Goal: Information Seeking & Learning: Find specific fact

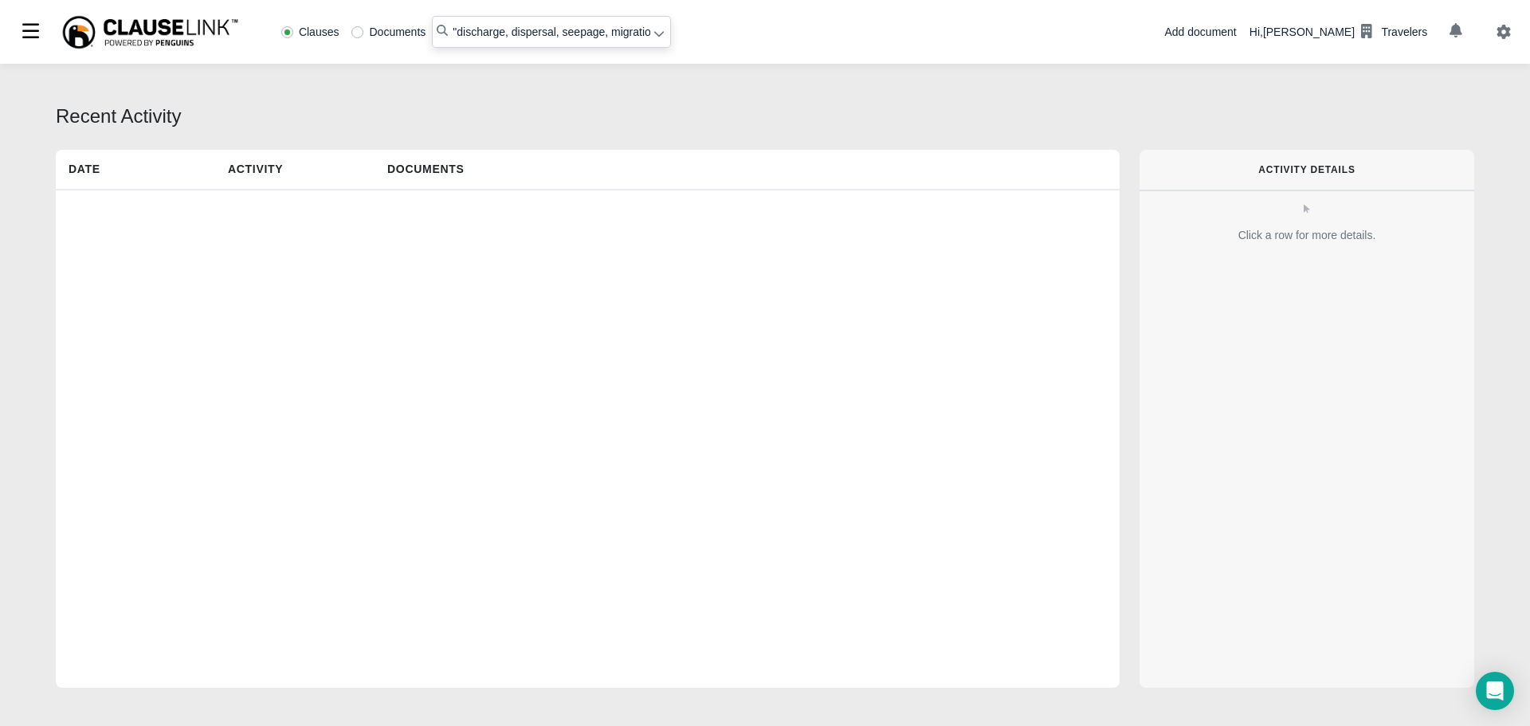
radio input "false"
radio input "true"
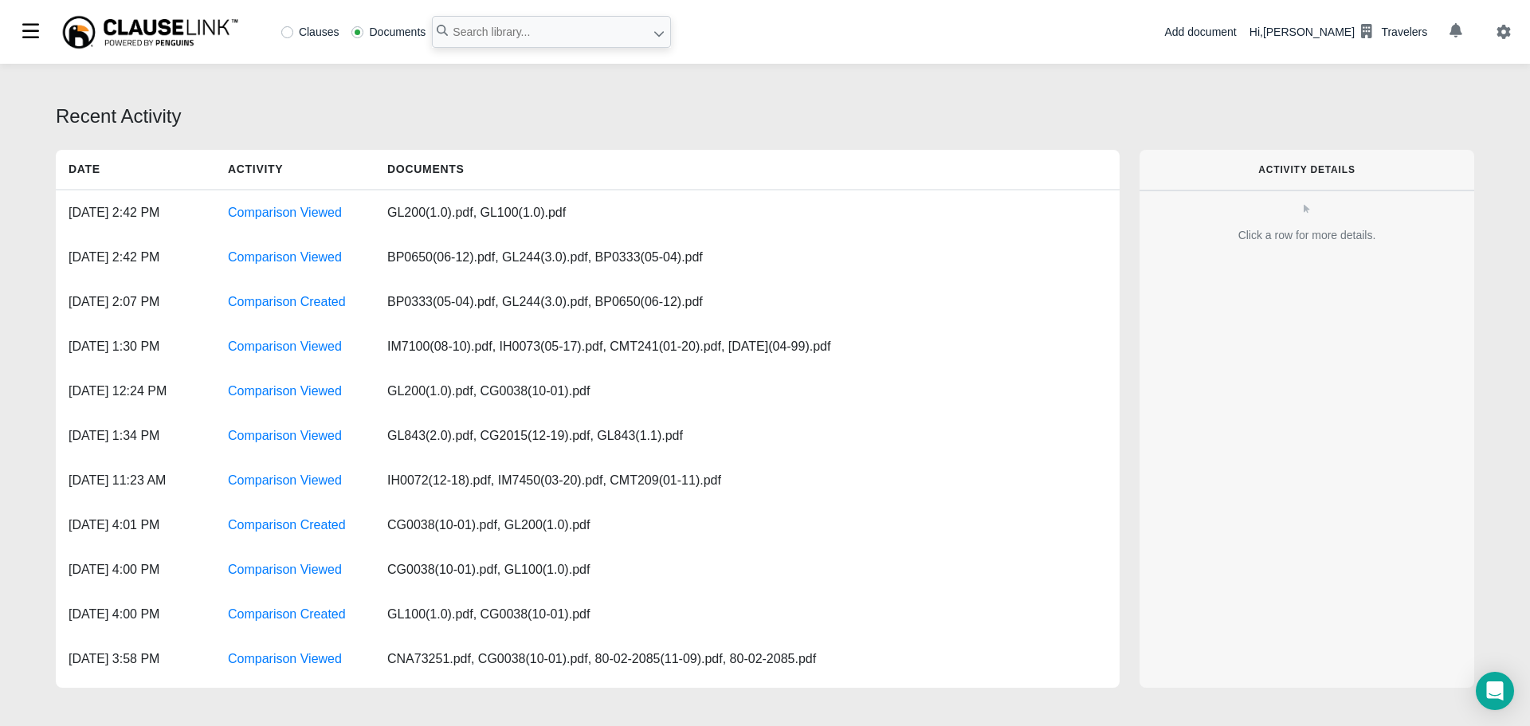
click at [289, 29] on label "Clauses" at bounding box center [310, 31] width 58 height 11
radio input "true"
paste input "resulting from the explosion of gases or fuel within the furnace"
type input ""resulting from the explosion of gases or fuel within the furnace ""
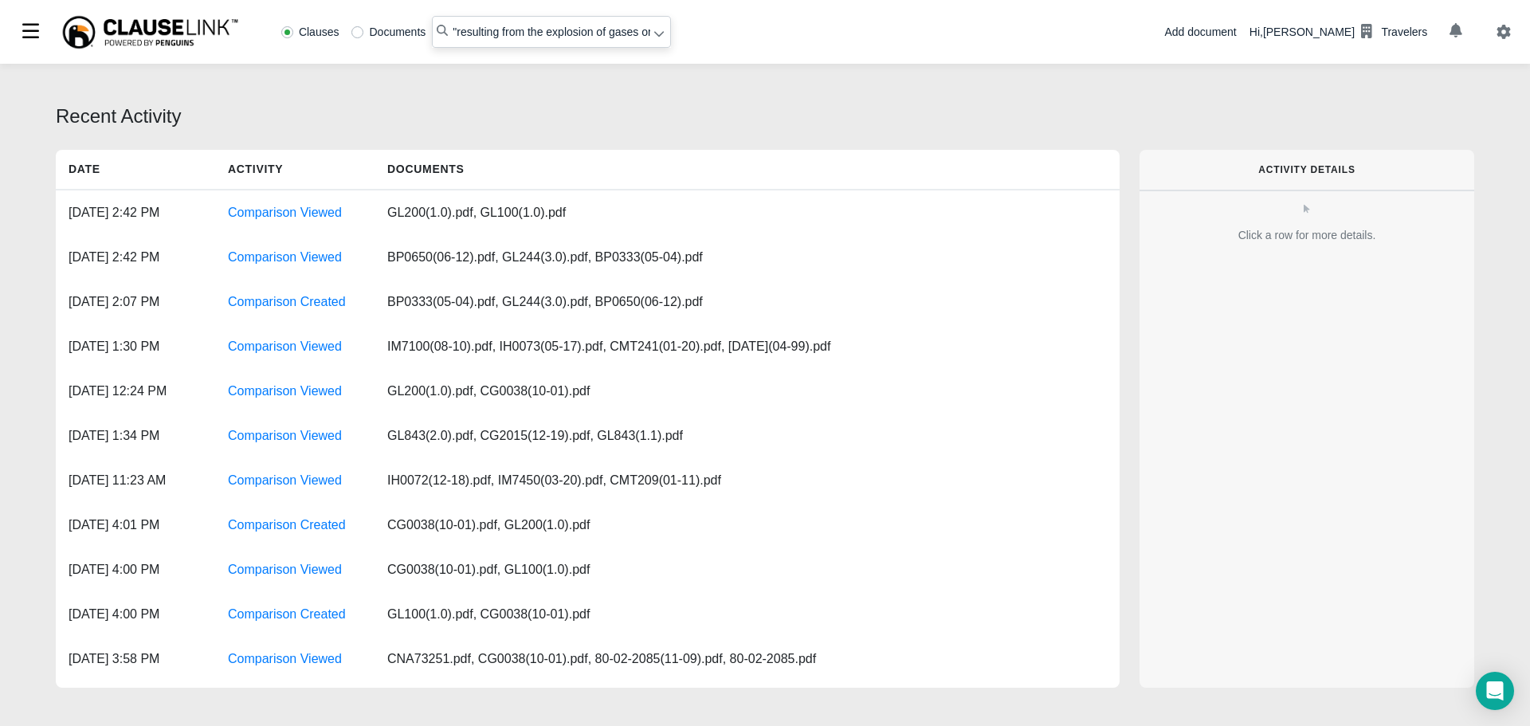
click at [658, 37] on icon at bounding box center [659, 33] width 11 height 11
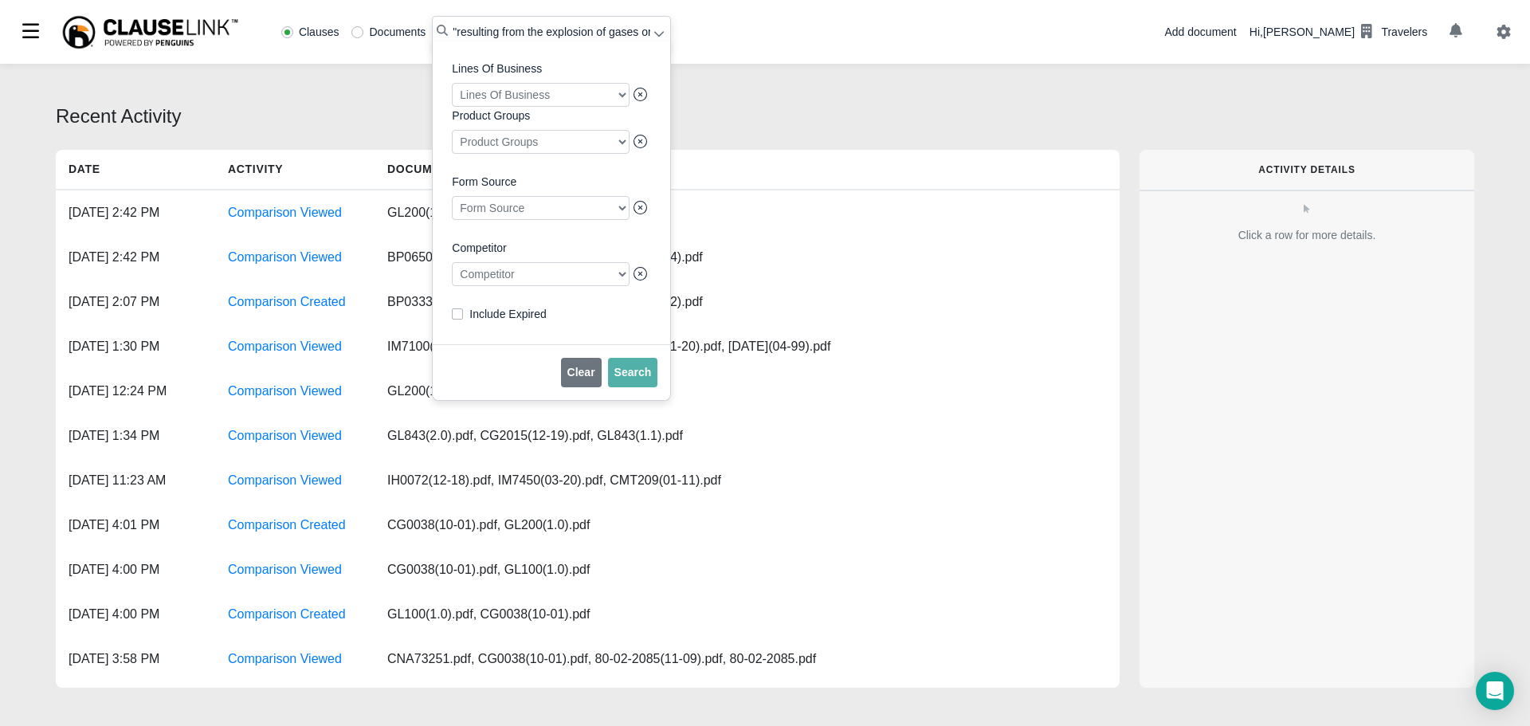
click at [524, 280] on div at bounding box center [541, 274] width 178 height 24
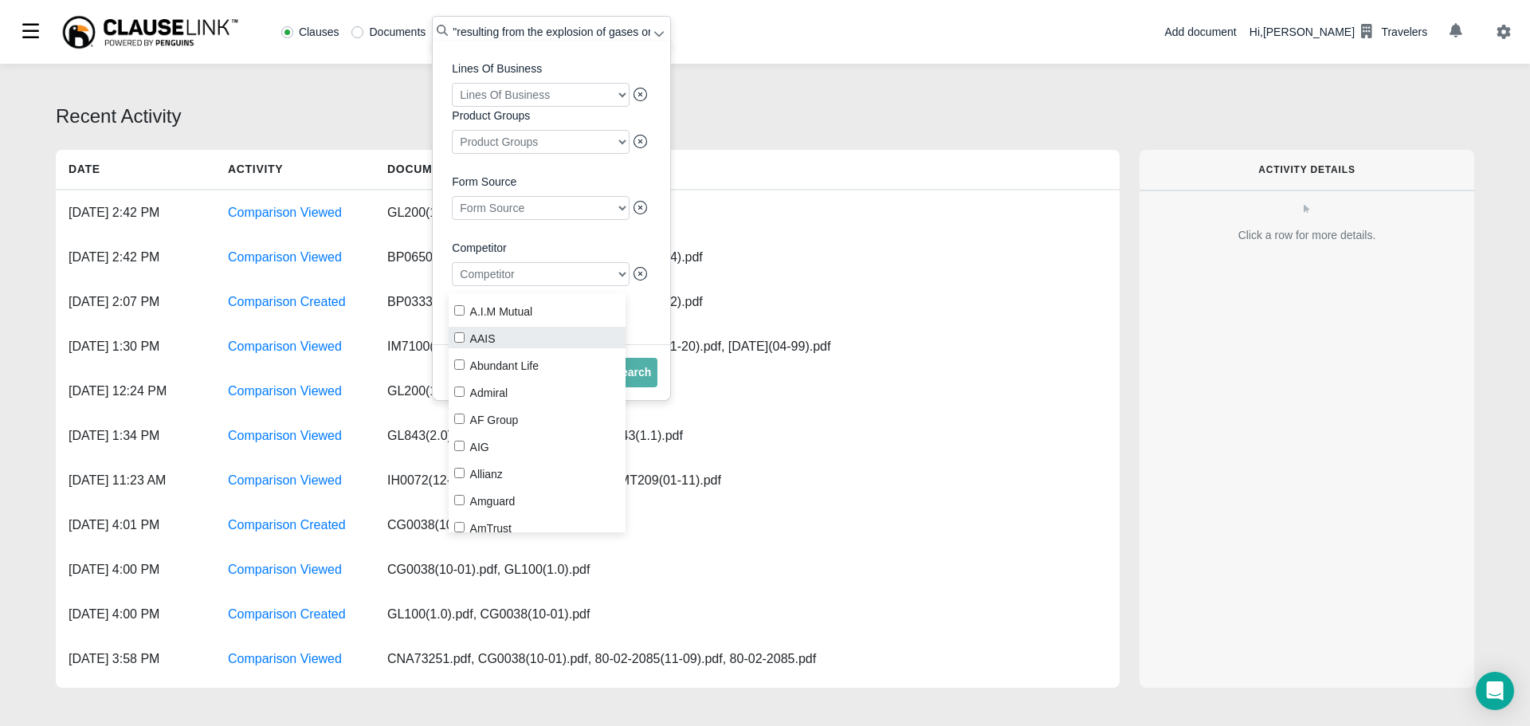
click at [454, 338] on input "AAIS" at bounding box center [459, 337] width 10 height 10
checkbox input "true"
click at [643, 379] on span "Search" at bounding box center [632, 372] width 37 height 13
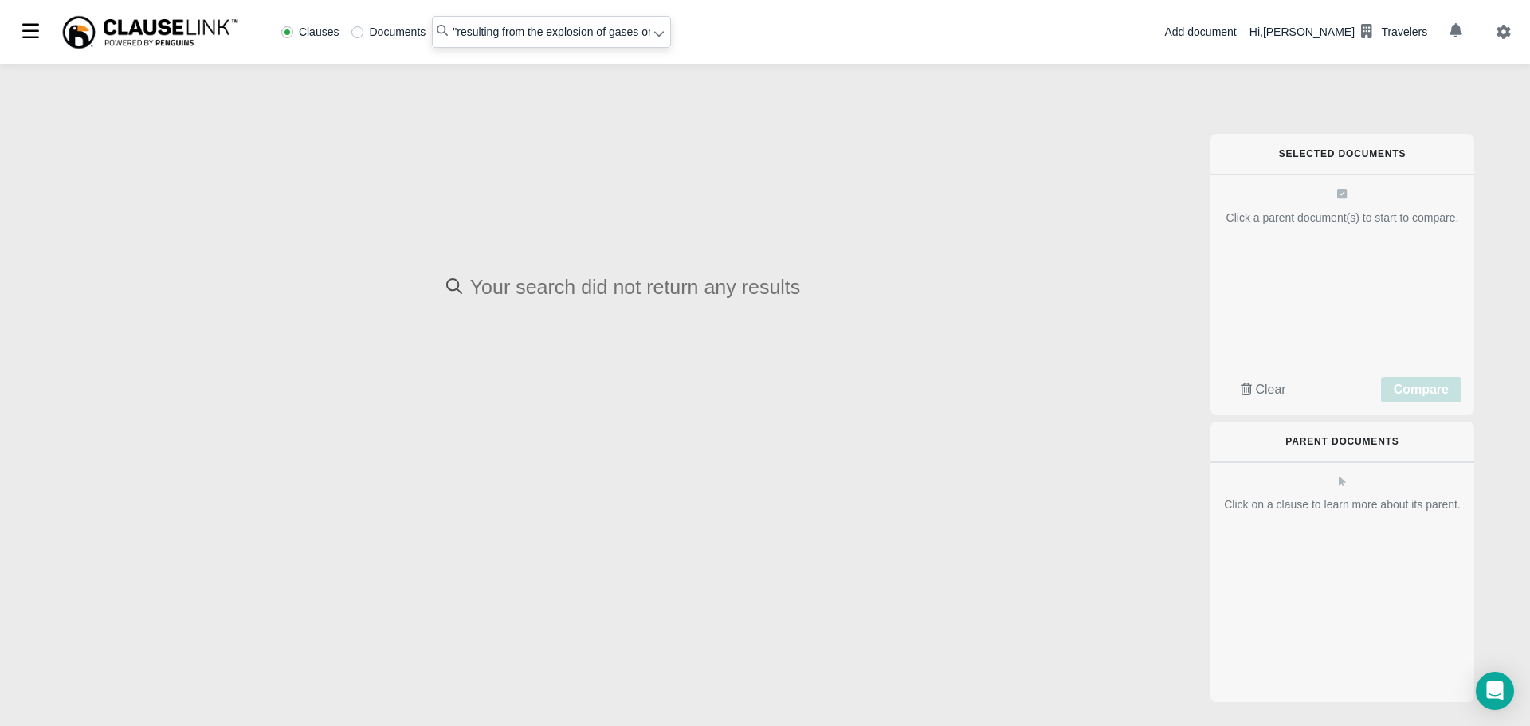
radio input "false"
radio input "true"
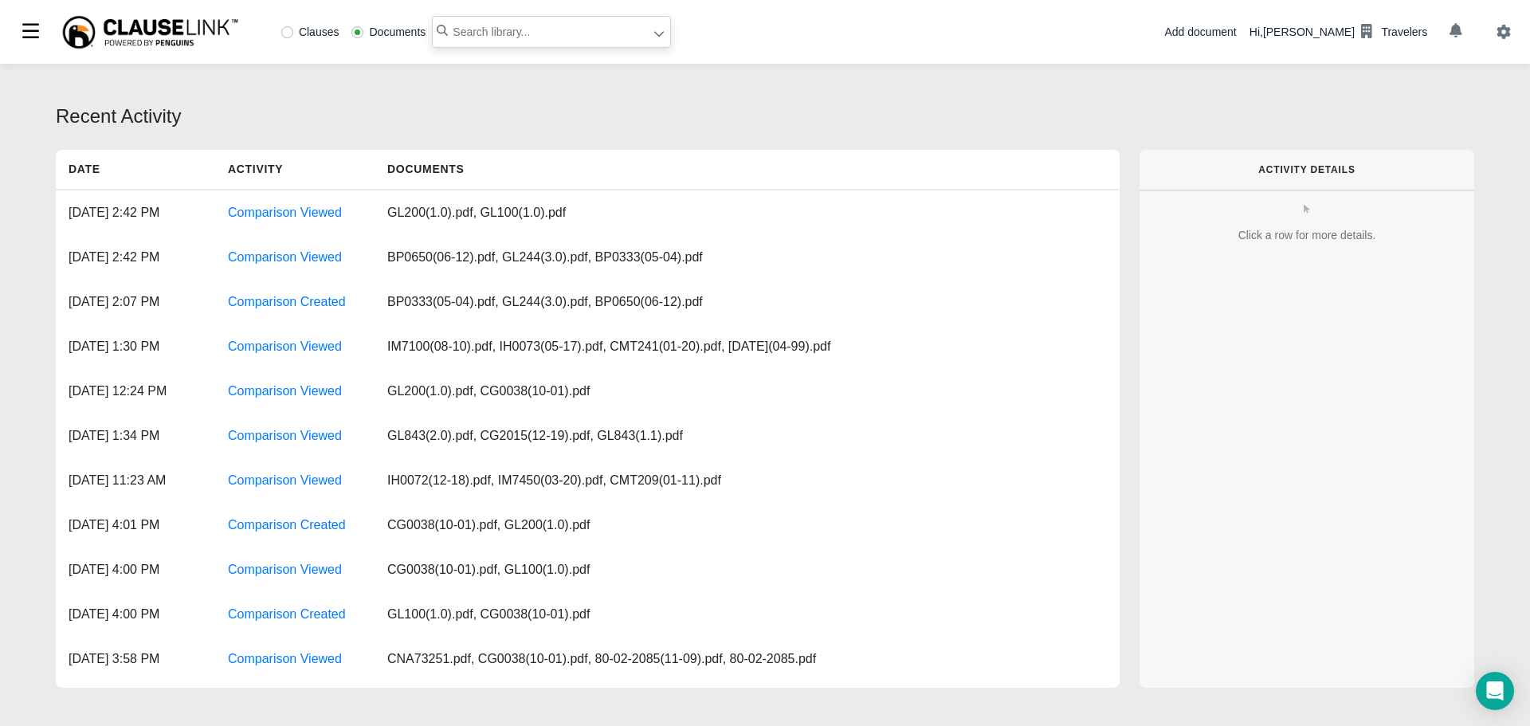
paste input "explosion of gases or fuel within the furnace"
type input ""explosion of gases or fuel within the furnace""
drag, startPoint x: 290, startPoint y: 33, endPoint x: 277, endPoint y: 30, distance: 13.1
click at [289, 33] on label "Clauses" at bounding box center [310, 31] width 58 height 11
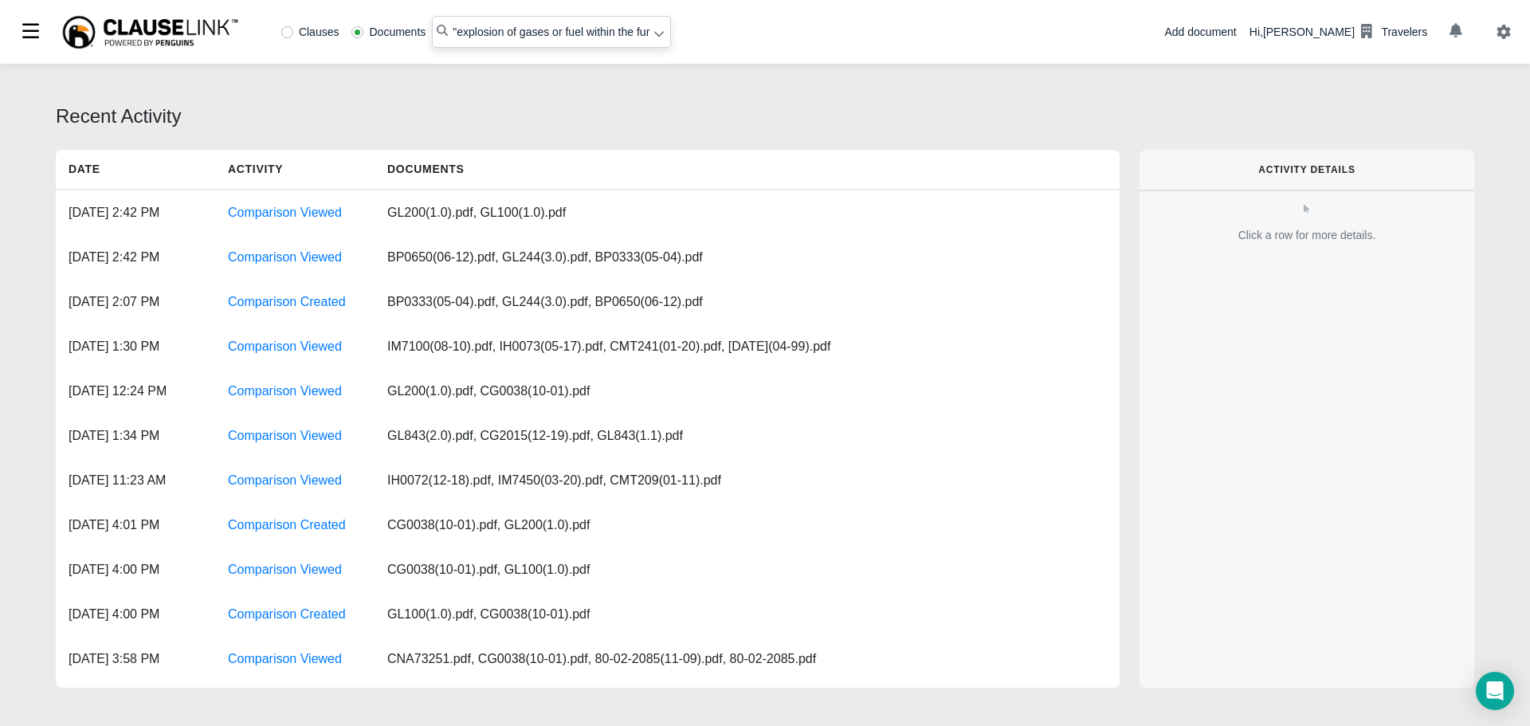
radio input "true"
click at [658, 33] on icon at bounding box center [659, 33] width 11 height 11
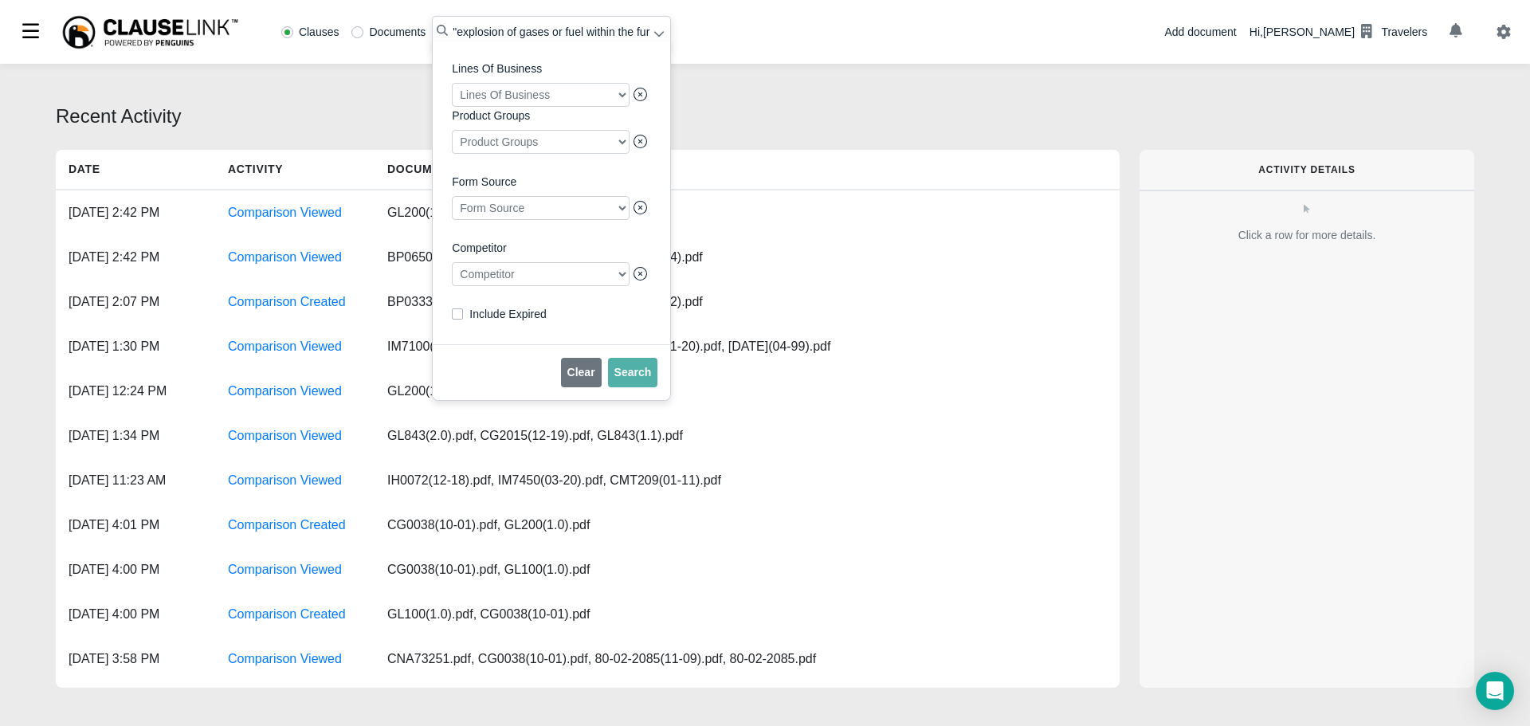
click at [543, 282] on div at bounding box center [541, 274] width 178 height 24
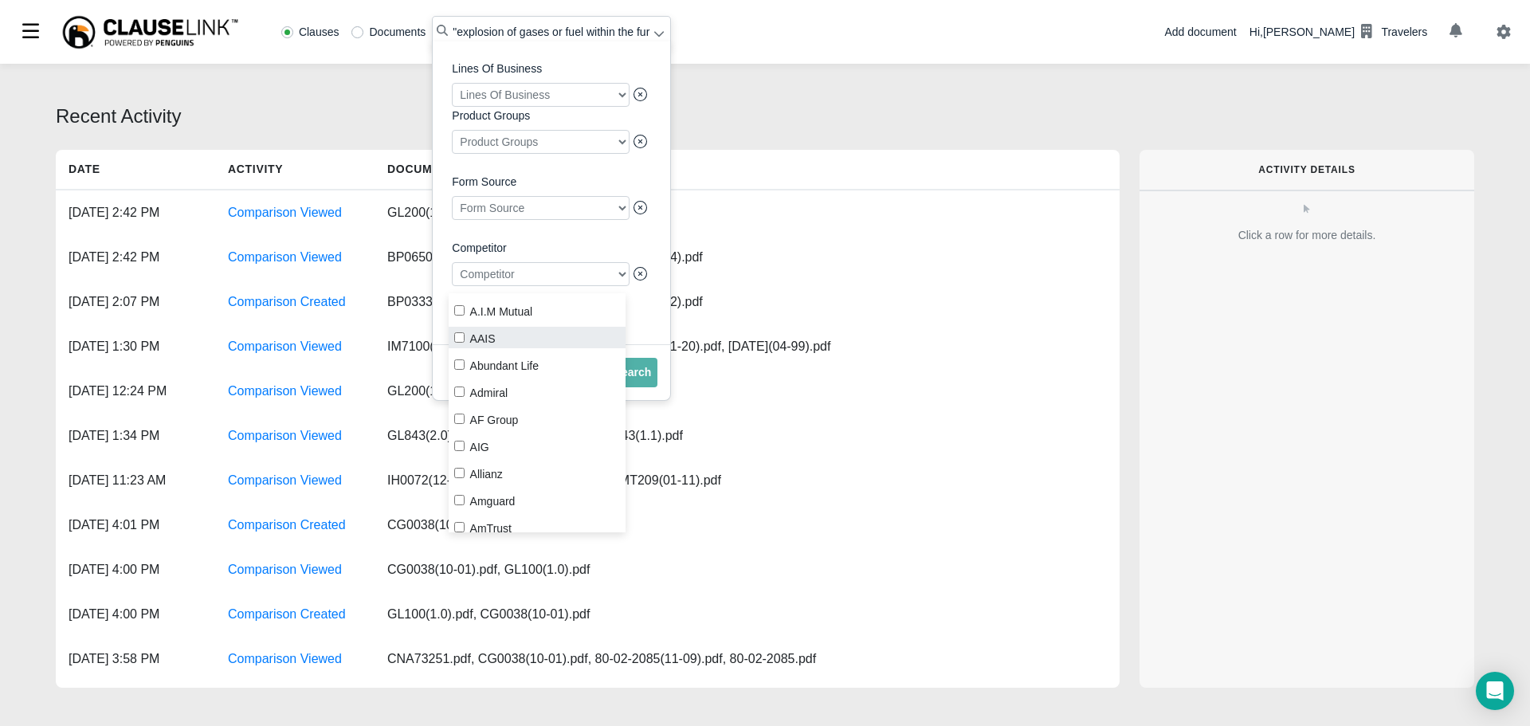
click at [453, 341] on label "AAIS" at bounding box center [538, 338] width 178 height 22
checkbox input "true"
click at [640, 379] on span "Search" at bounding box center [632, 372] width 37 height 13
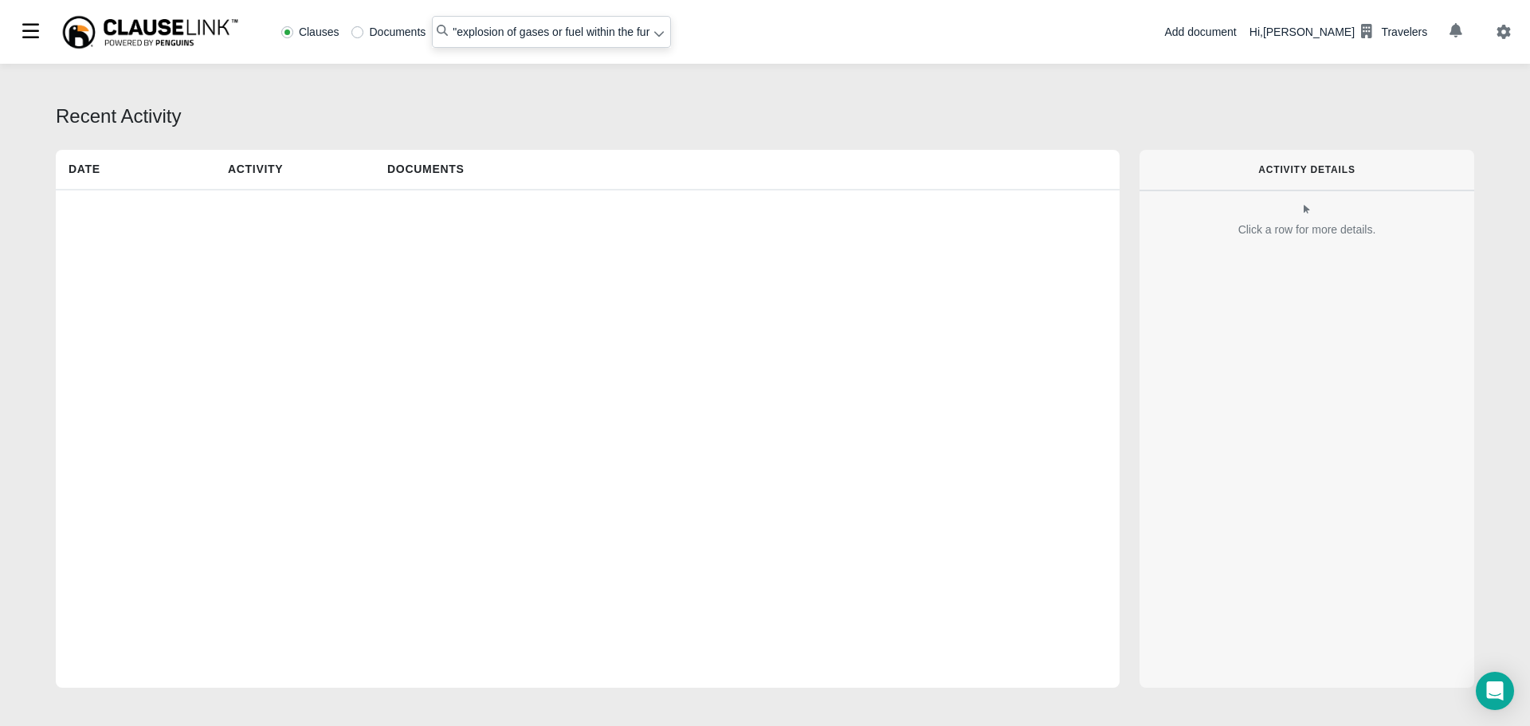
radio input "false"
radio input "true"
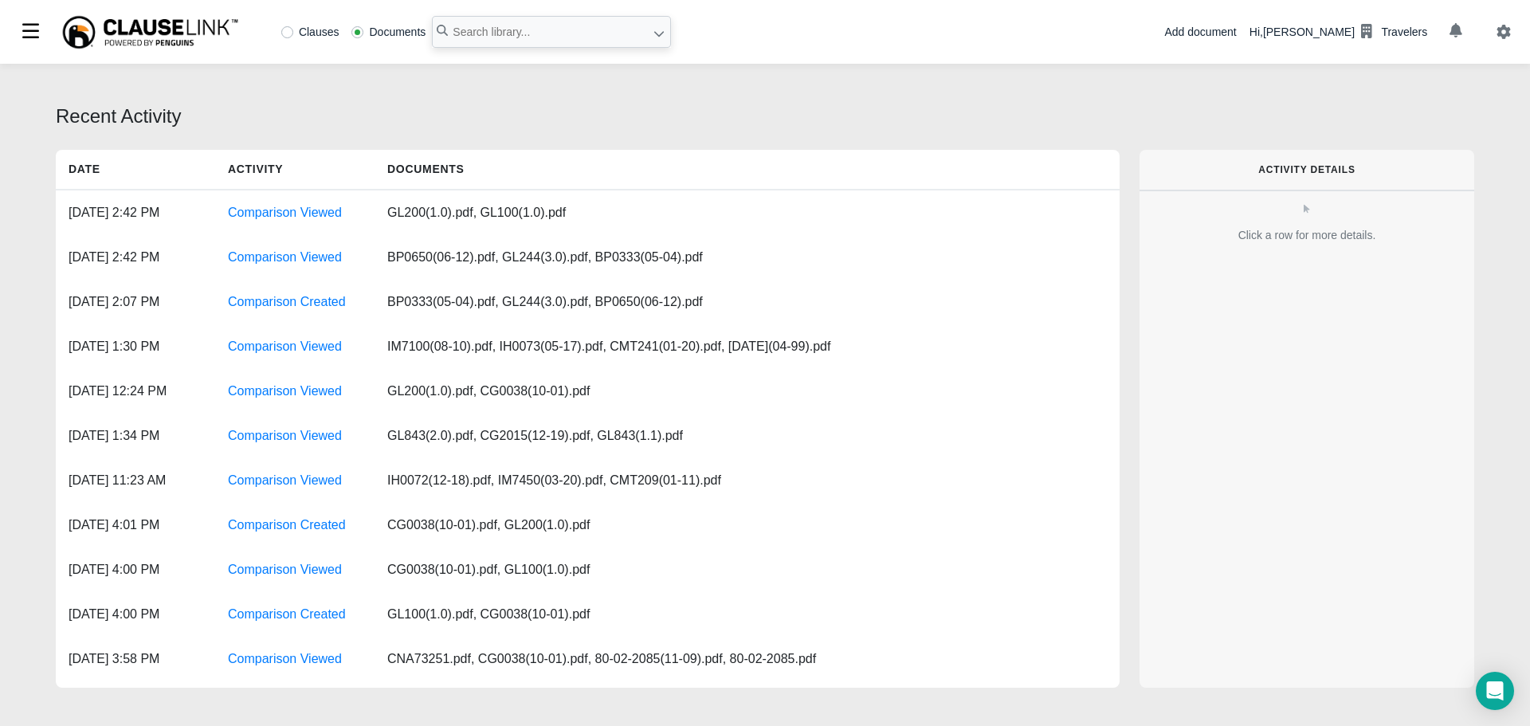
click at [283, 37] on label "Clauses" at bounding box center [310, 31] width 58 height 11
radio input "true"
paste input "Per DXT100 AAIS CP0085 0118 and AAIS BP0200(06-12)"
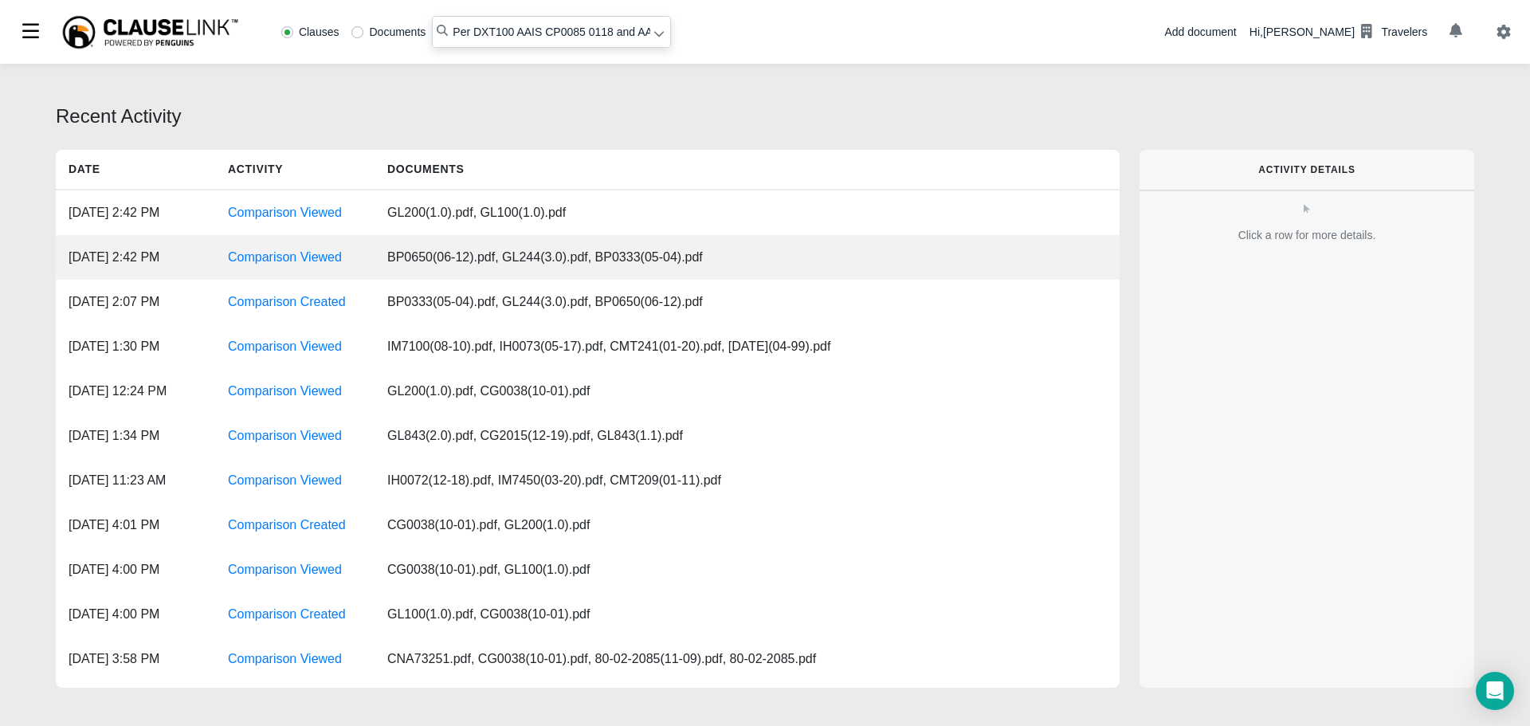
scroll to position [0, 76]
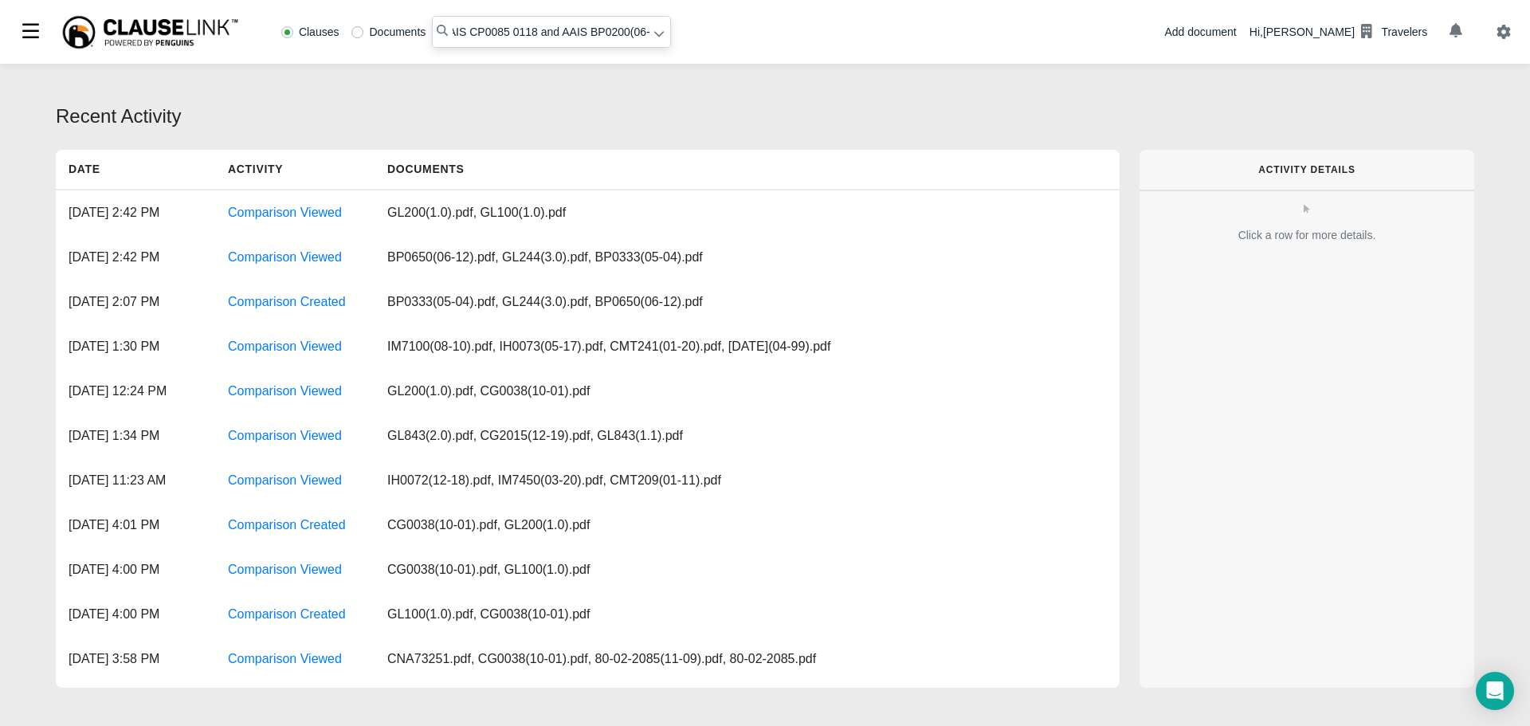
type input "Per DXT100 AAIS CP0085 0118 and AAIS BP0200(06-12)"
click at [654, 36] on icon at bounding box center [659, 33] width 11 height 11
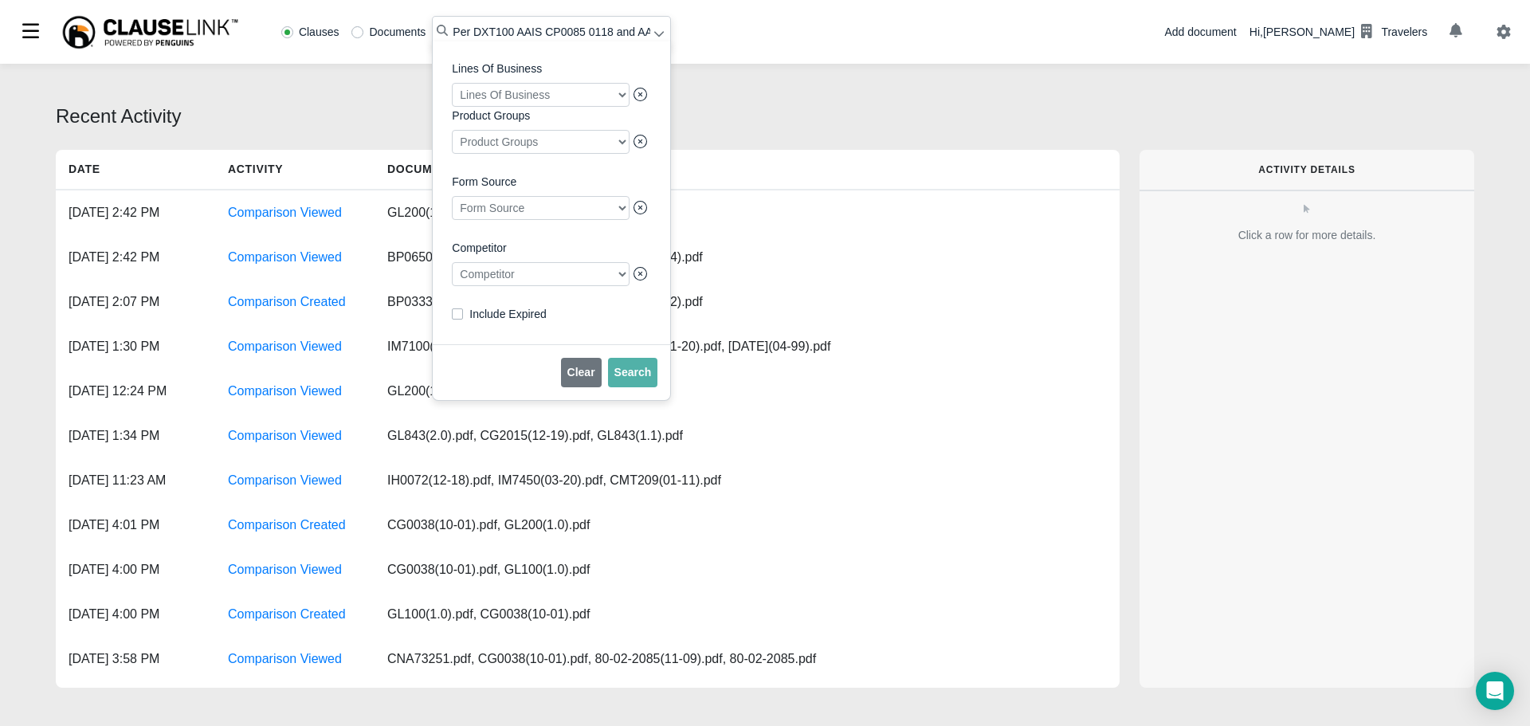
scroll to position [0, 76]
drag, startPoint x: 448, startPoint y: 29, endPoint x: 882, endPoint y: 31, distance: 434.4
click at [882, 31] on div "Clauses Documents Per DXT100 AAIS CP0085 0118 and AAIS BP0200(06-12) Lines Of B…" at bounding box center [765, 32] width 1530 height 64
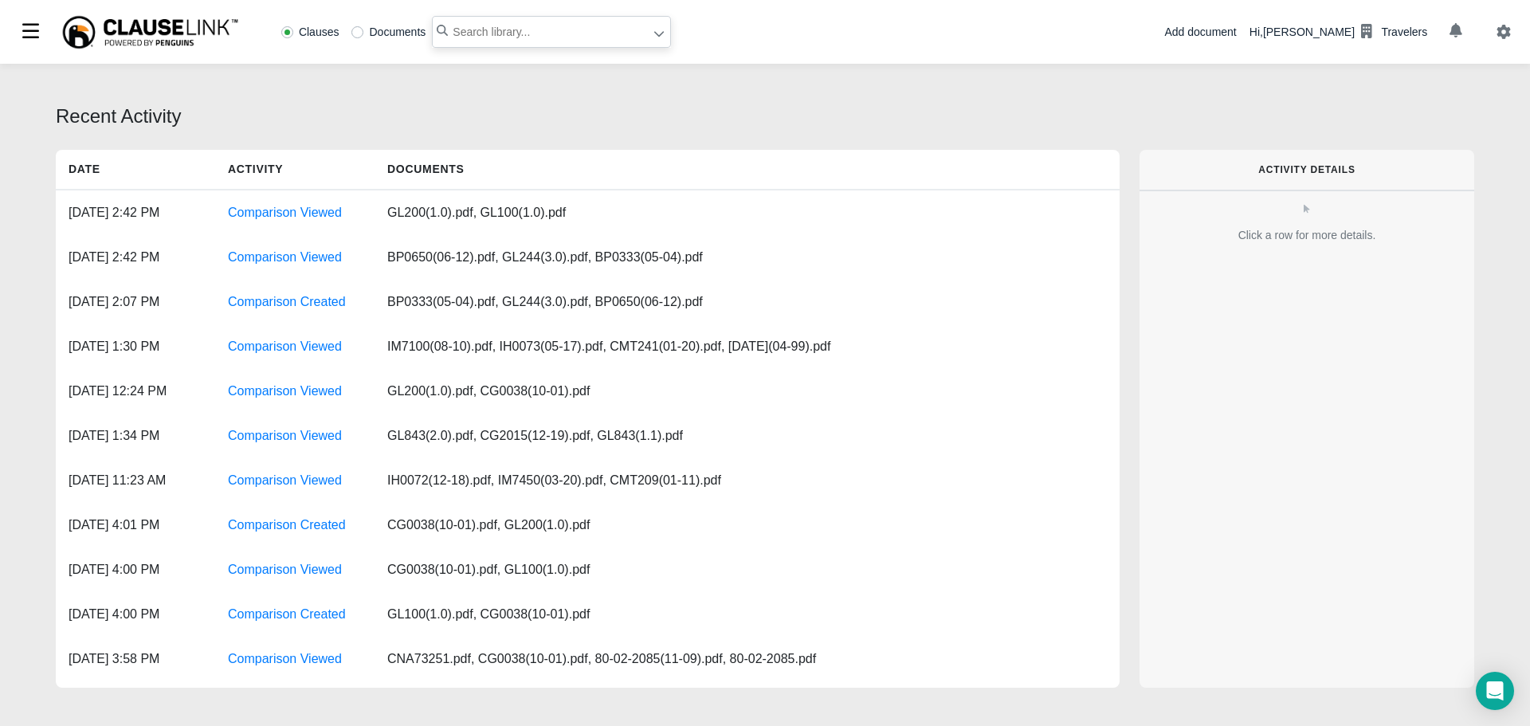
scroll to position [0, 0]
